Goal: Information Seeking & Learning: Learn about a topic

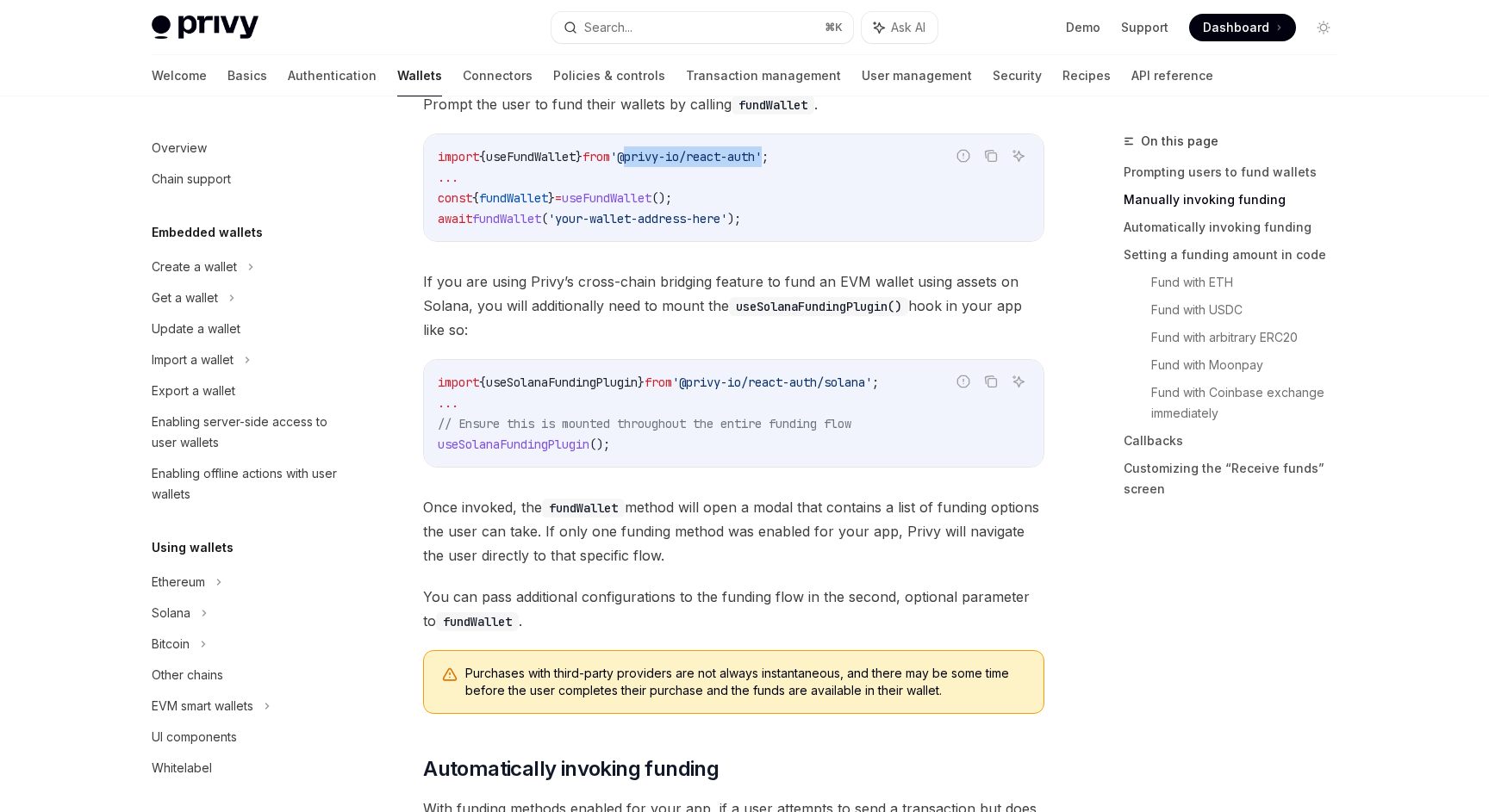
scroll to position [525, 0]
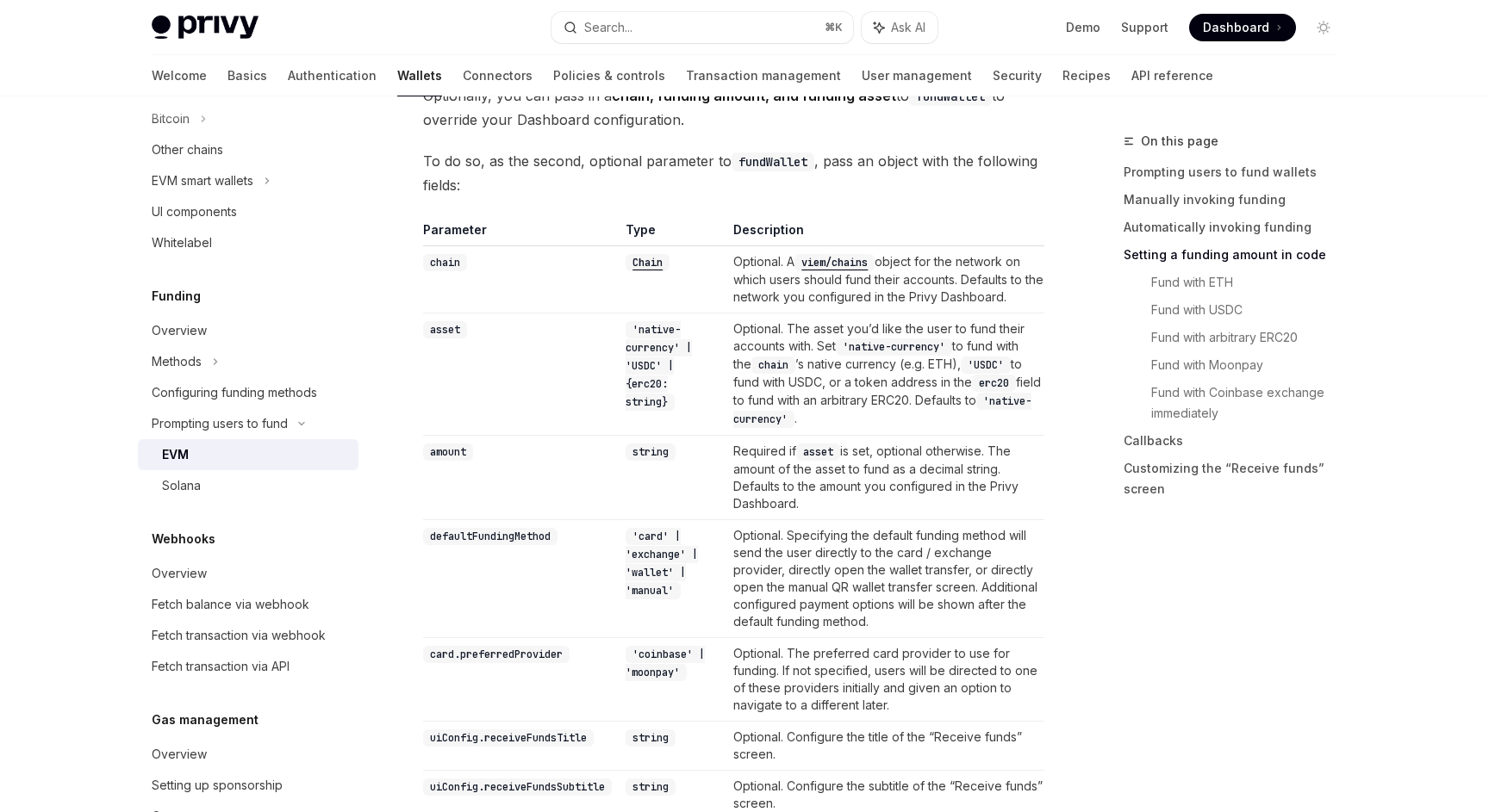
scroll to position [1533, 0]
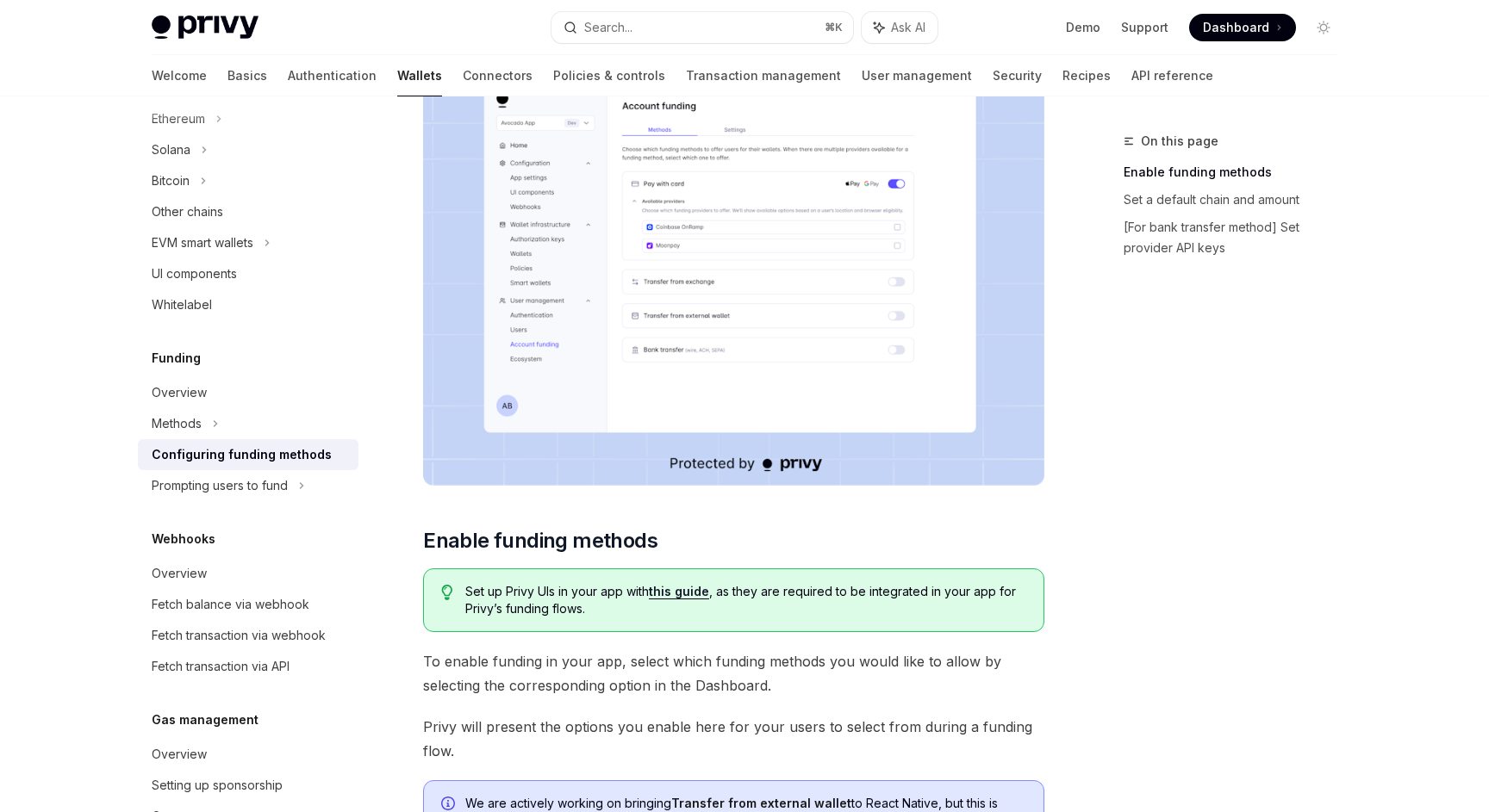
scroll to position [244, 0]
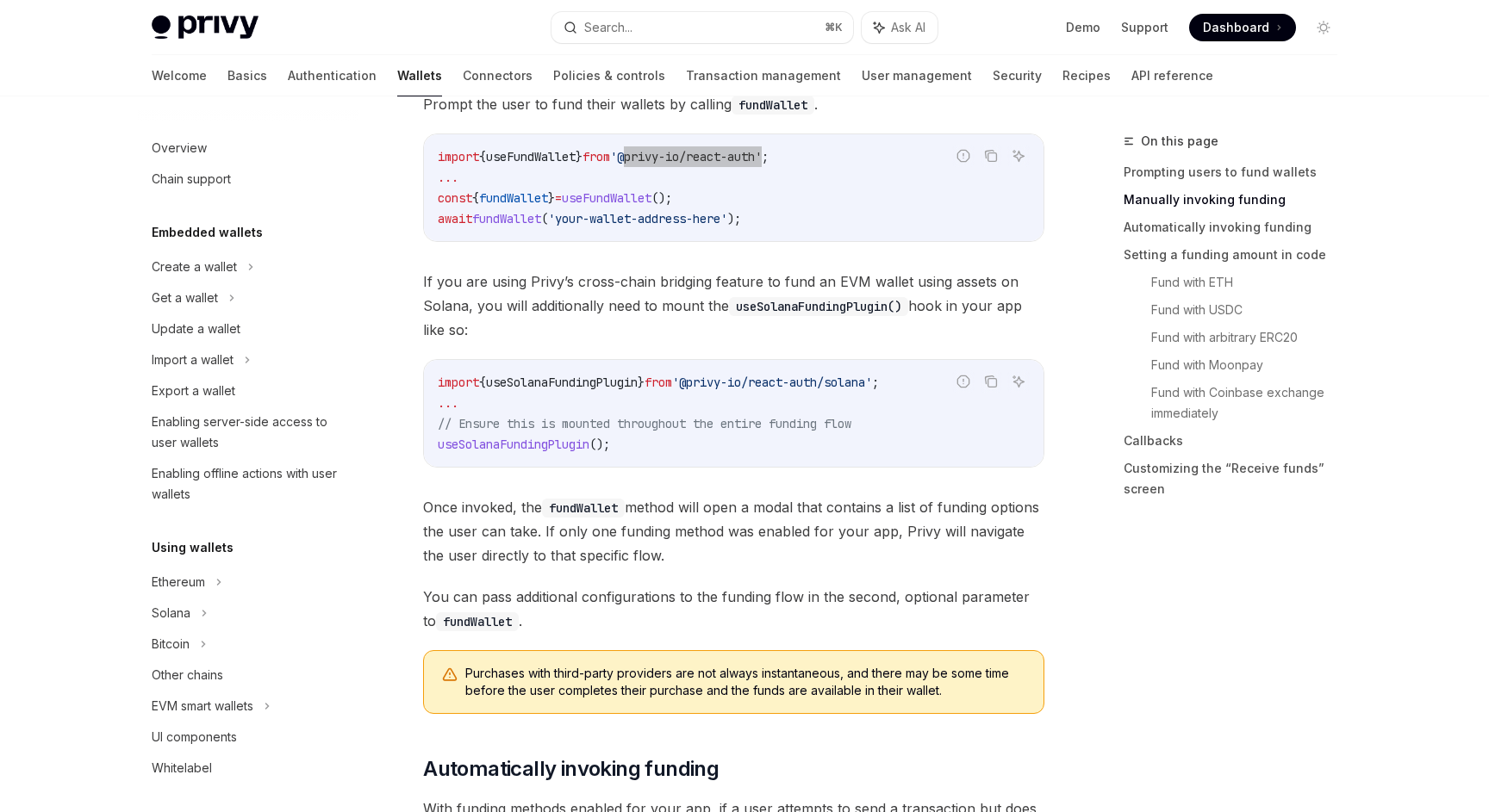
scroll to position [525, 0]
